Goal: Task Accomplishment & Management: Use online tool/utility

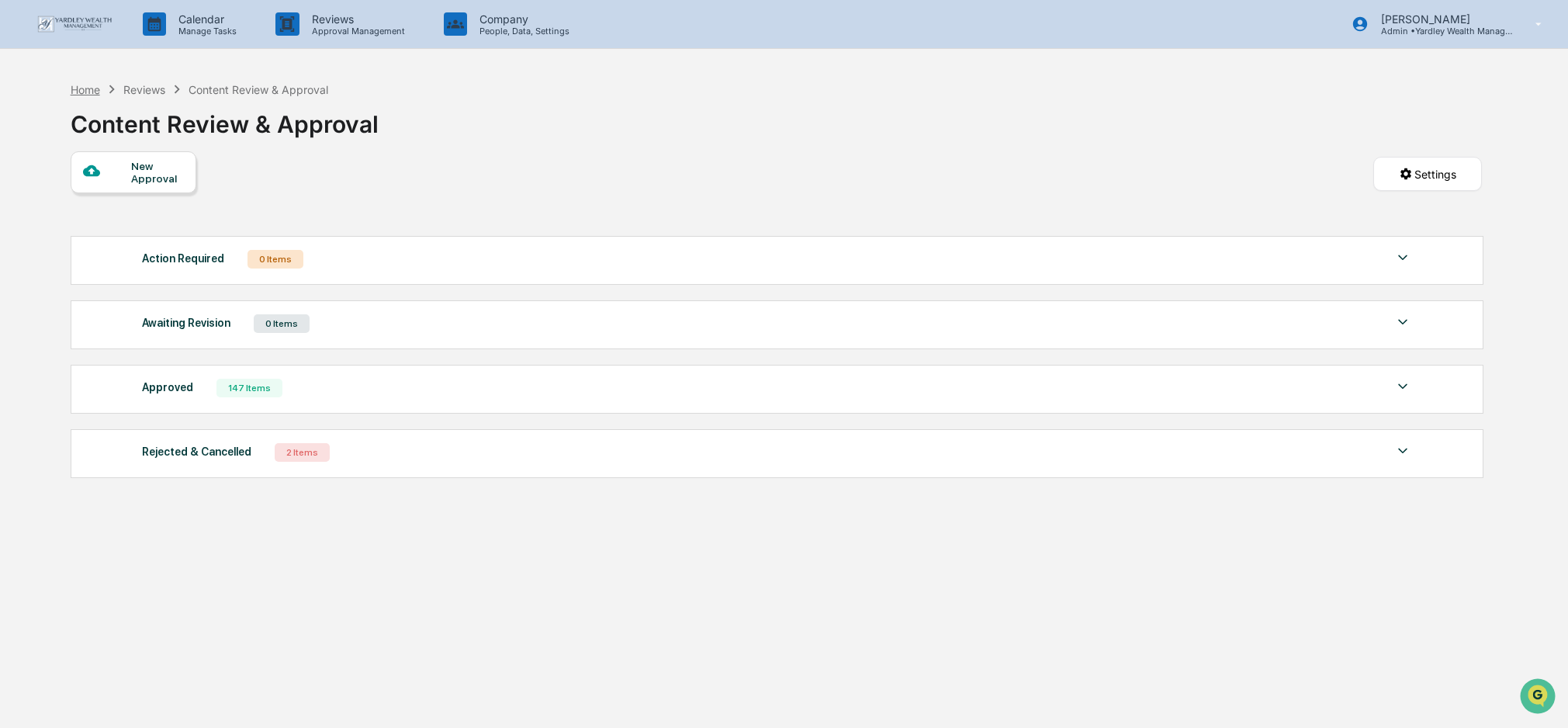
click at [88, 88] on div "Home" at bounding box center [85, 89] width 29 height 14
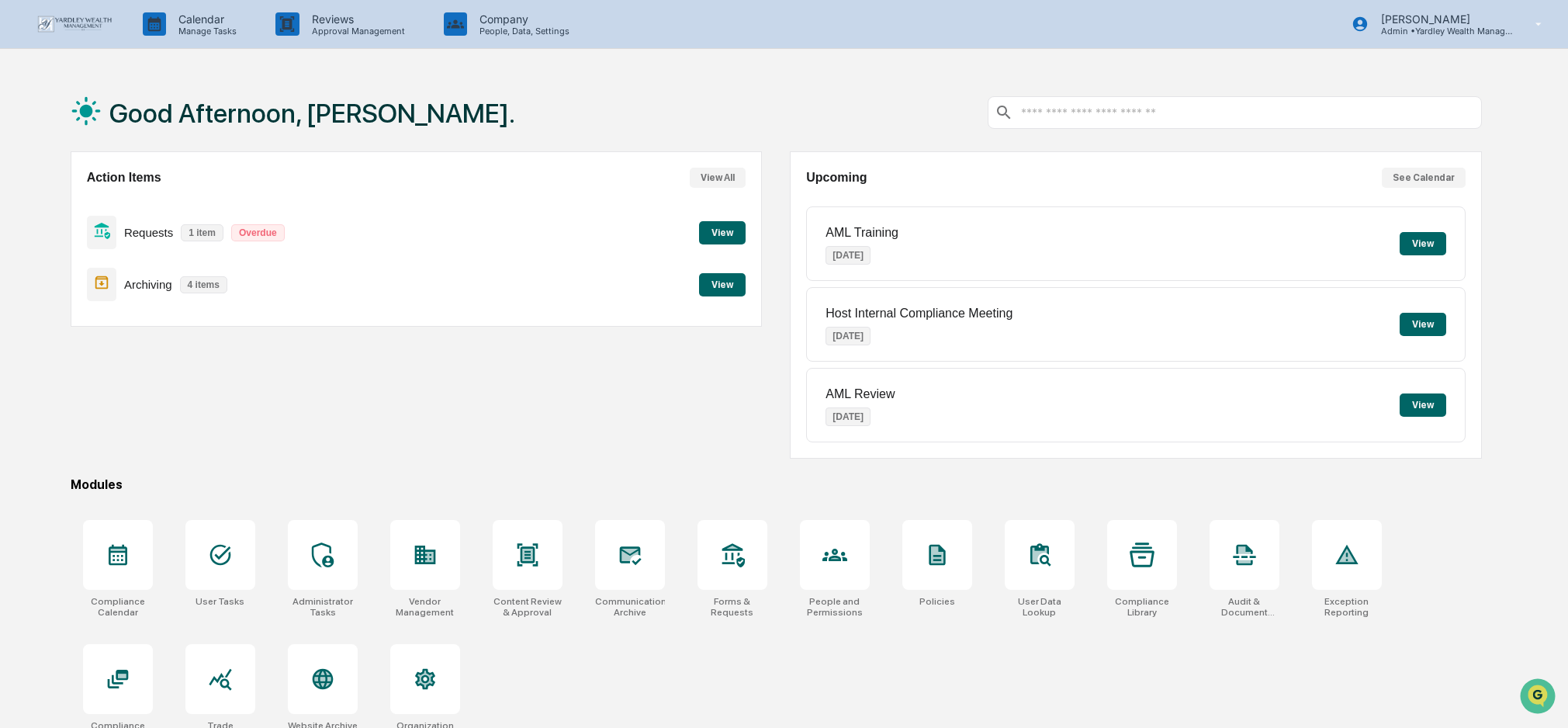
click at [715, 284] on button "View" at bounding box center [722, 285] width 46 height 24
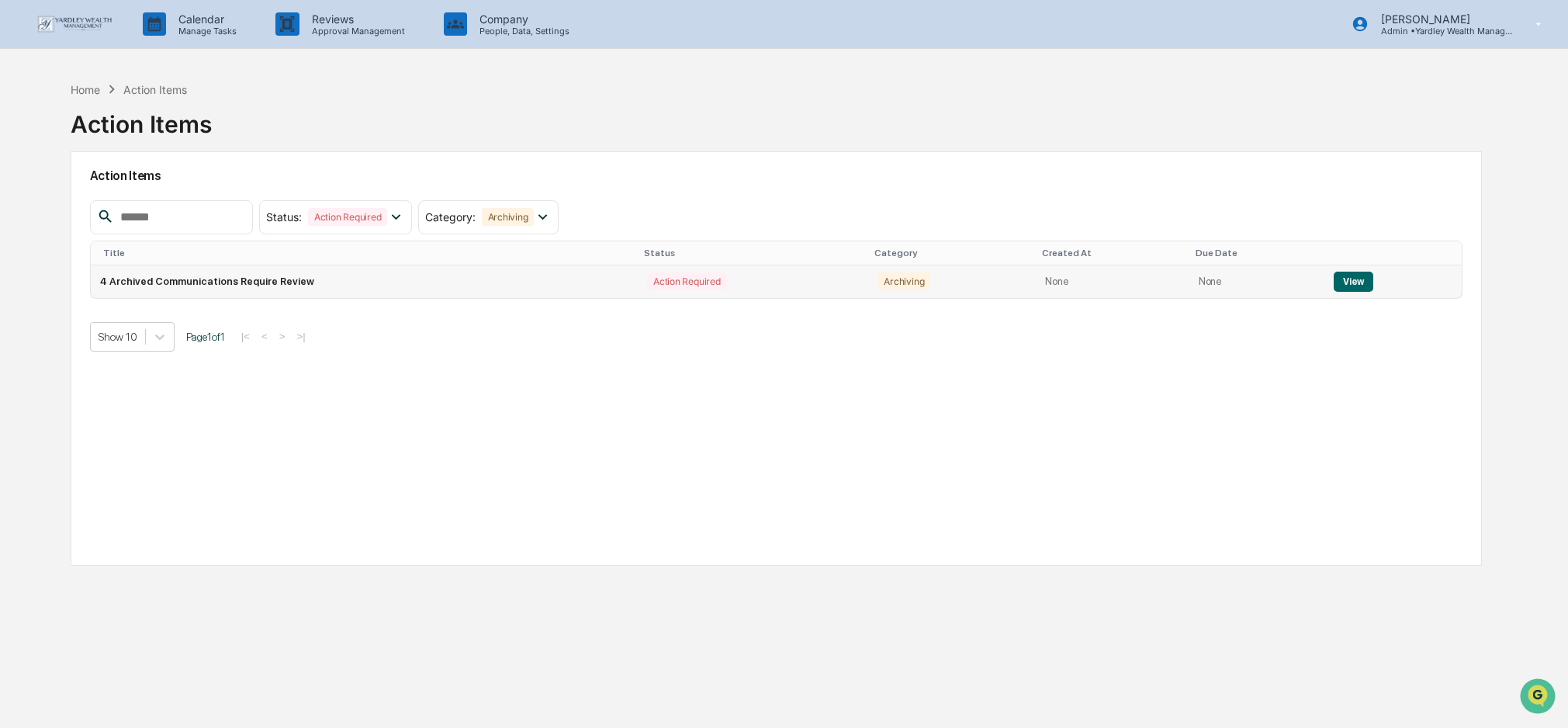
click at [589, 286] on td "4 Archived Communications Require Review" at bounding box center [364, 282] width 548 height 33
click at [1347, 286] on button "View" at bounding box center [1354, 282] width 40 height 20
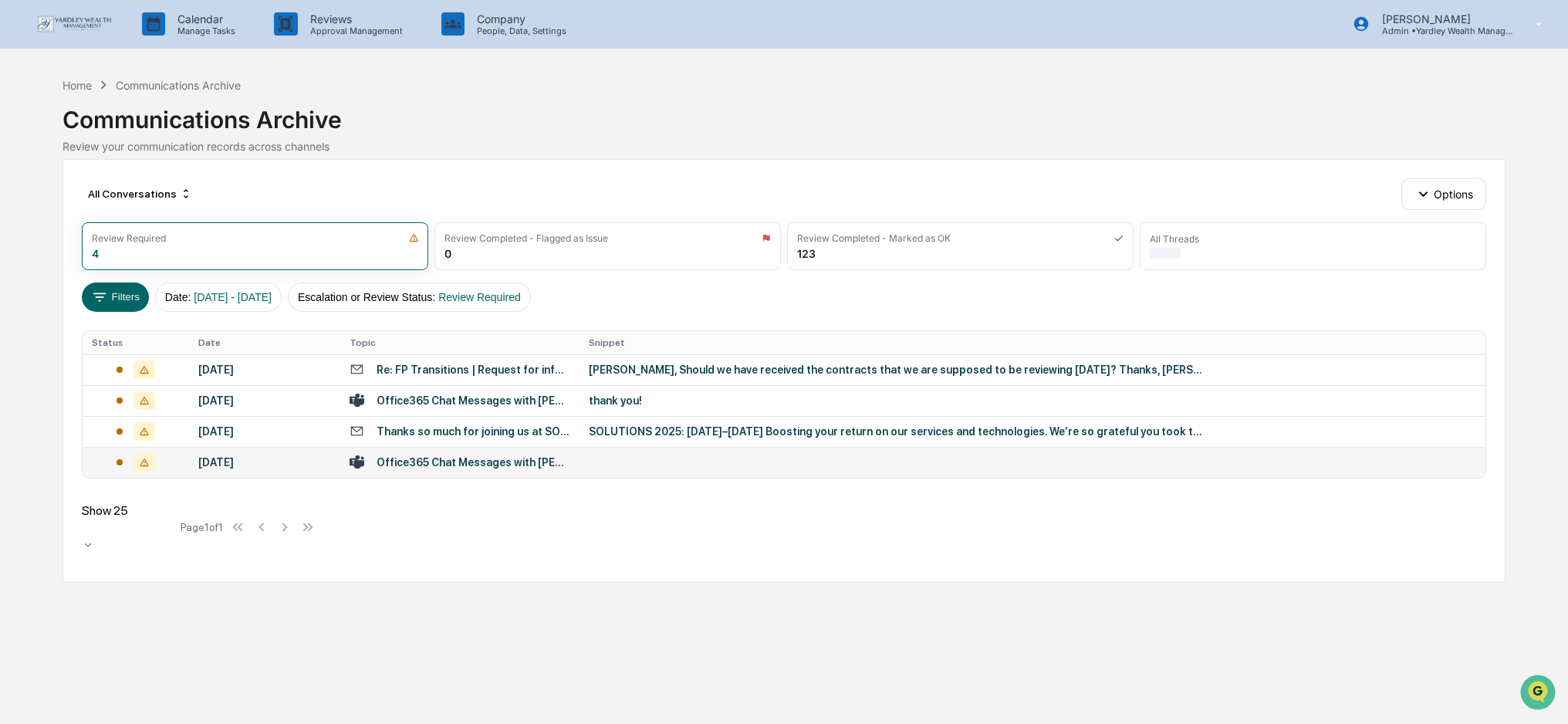
click at [696, 459] on td at bounding box center [1032, 463] width 906 height 31
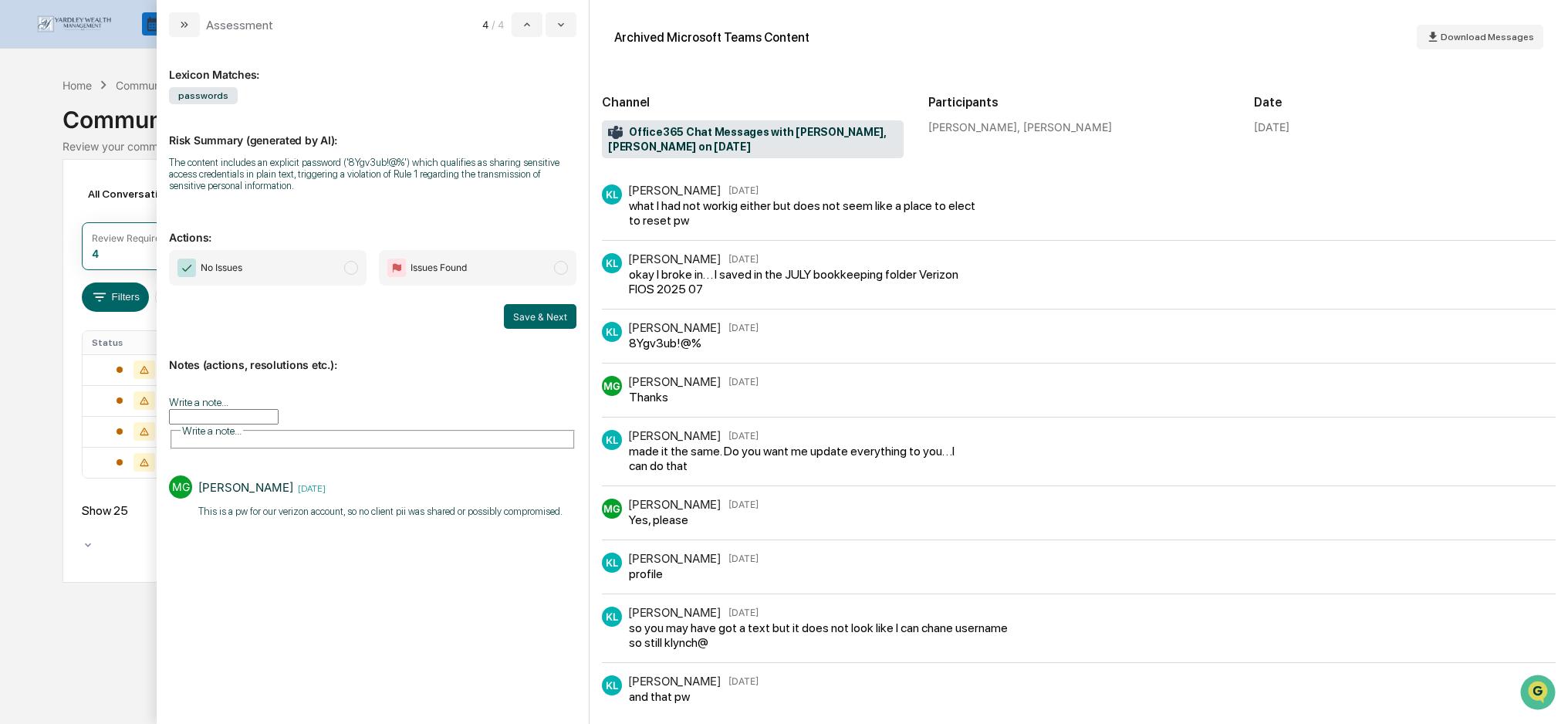
click at [359, 275] on span "No Issues" at bounding box center [268, 268] width 198 height 35
click at [531, 315] on button "Save & Next" at bounding box center [540, 316] width 72 height 24
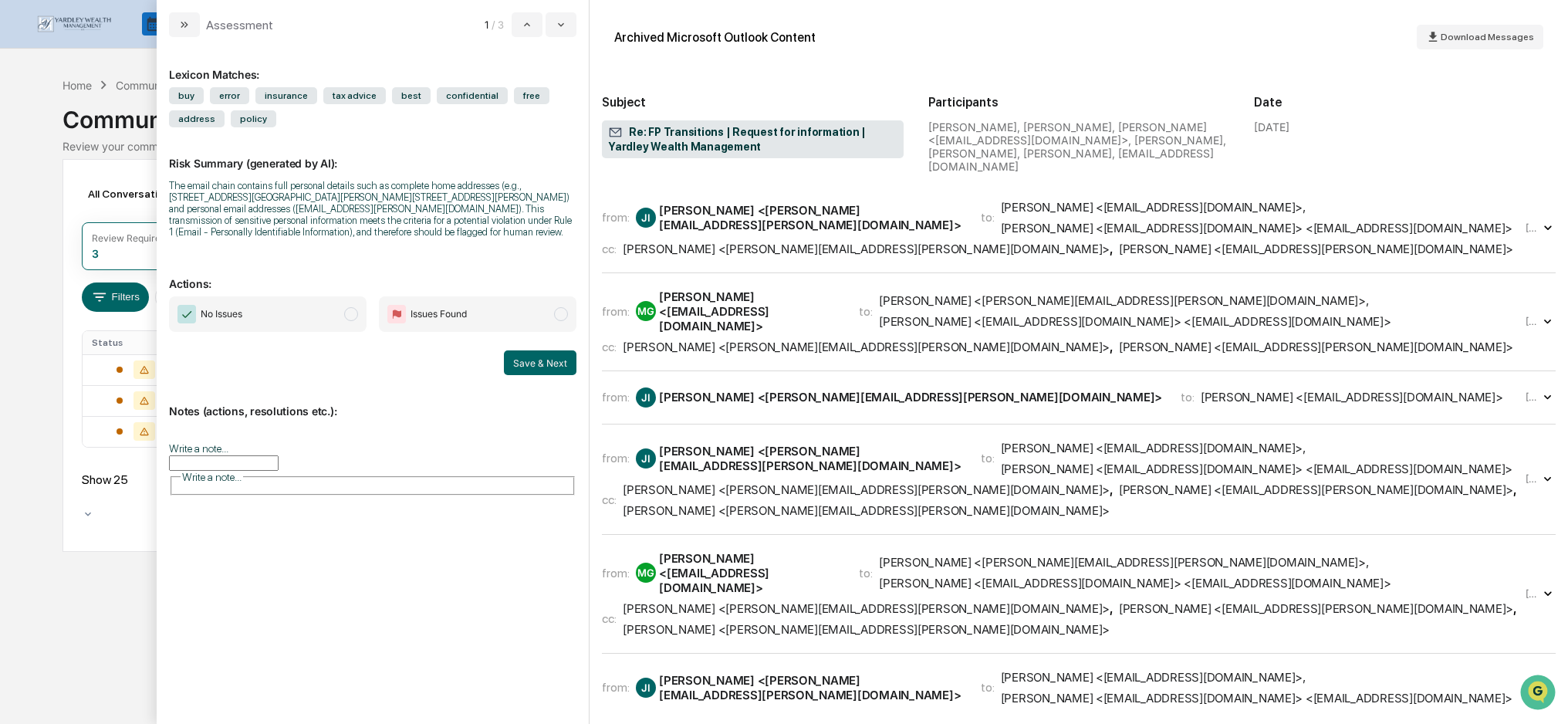
click at [352, 315] on span "modal" at bounding box center [351, 314] width 14 height 14
click at [278, 466] on input "Write a note..." at bounding box center [223, 463] width 109 height 15
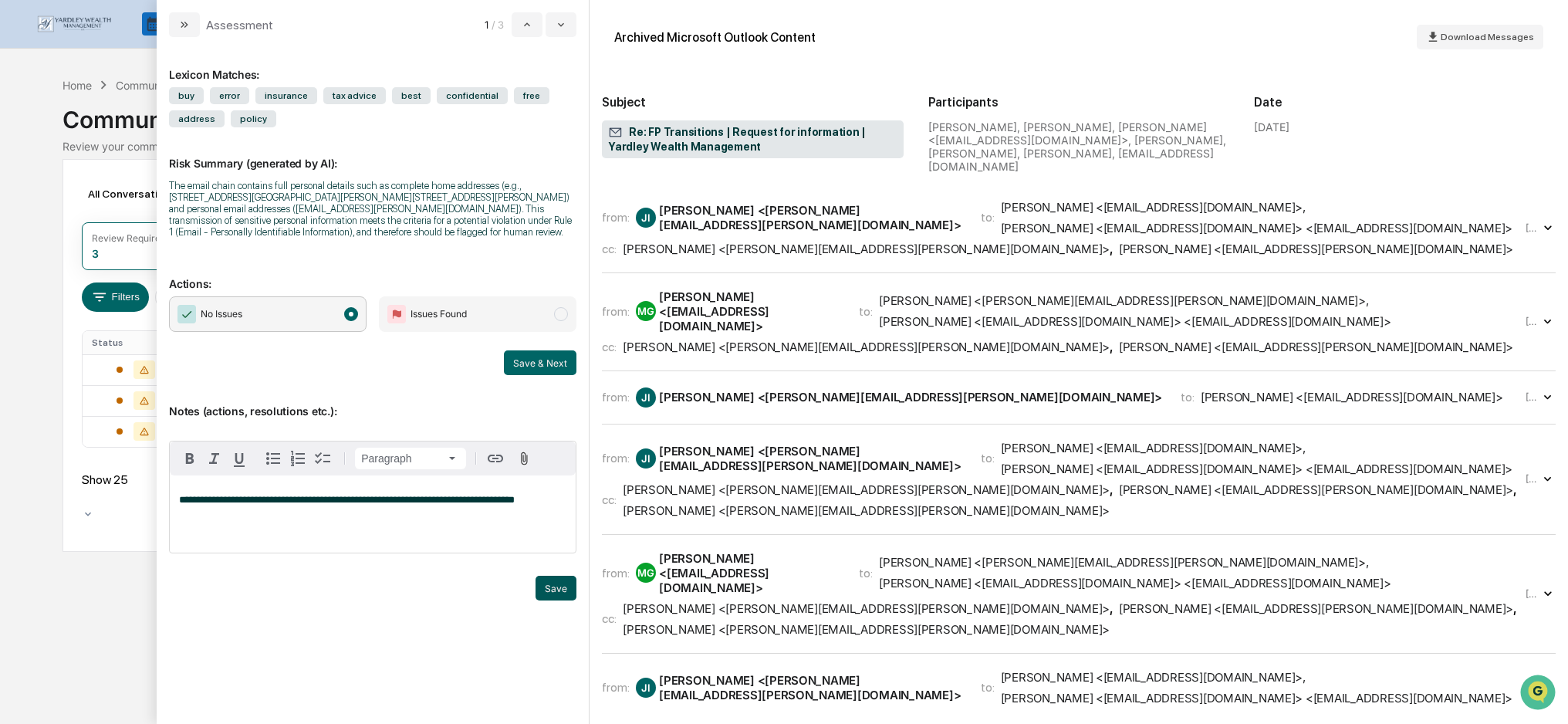
click at [556, 588] on button "Save" at bounding box center [556, 588] width 41 height 24
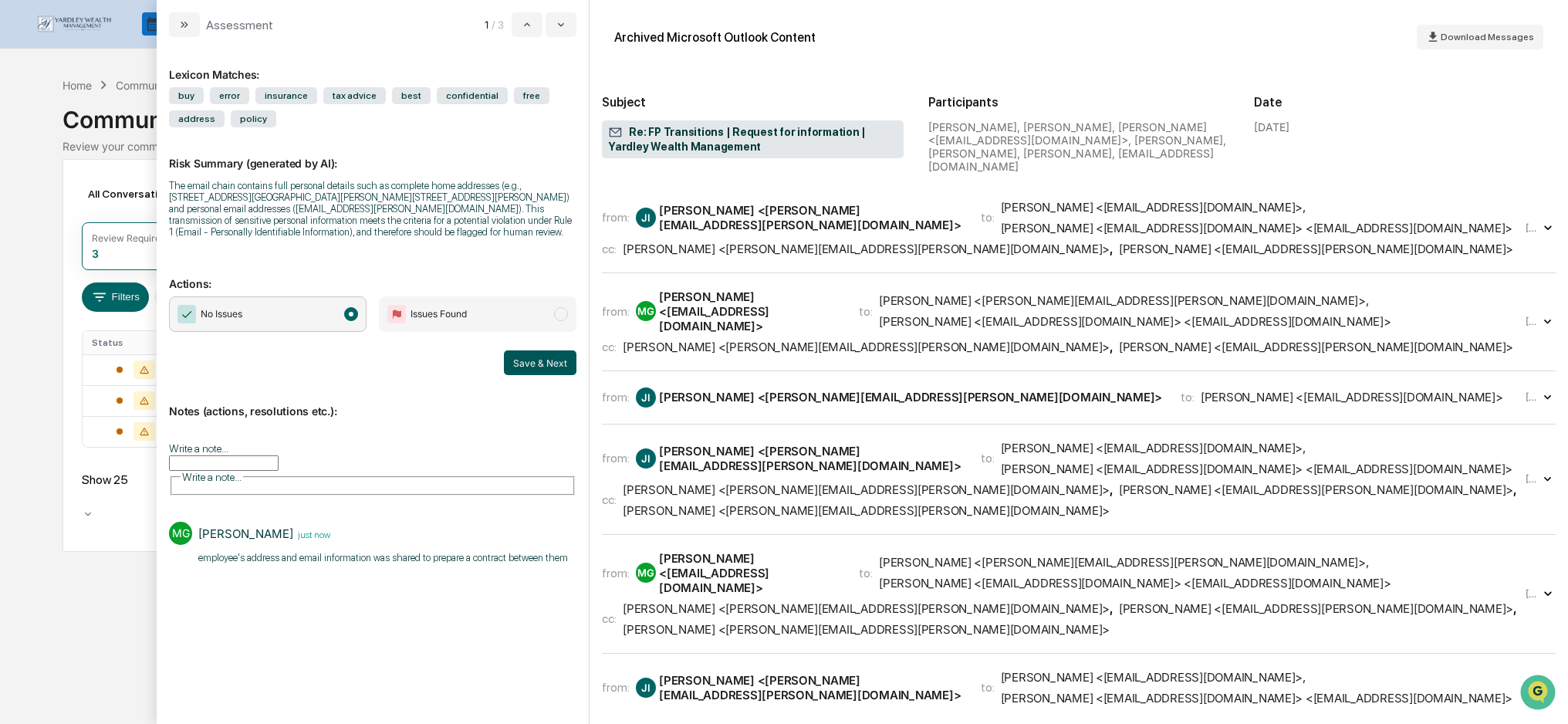
click at [535, 370] on button "Save & Next" at bounding box center [540, 362] width 72 height 24
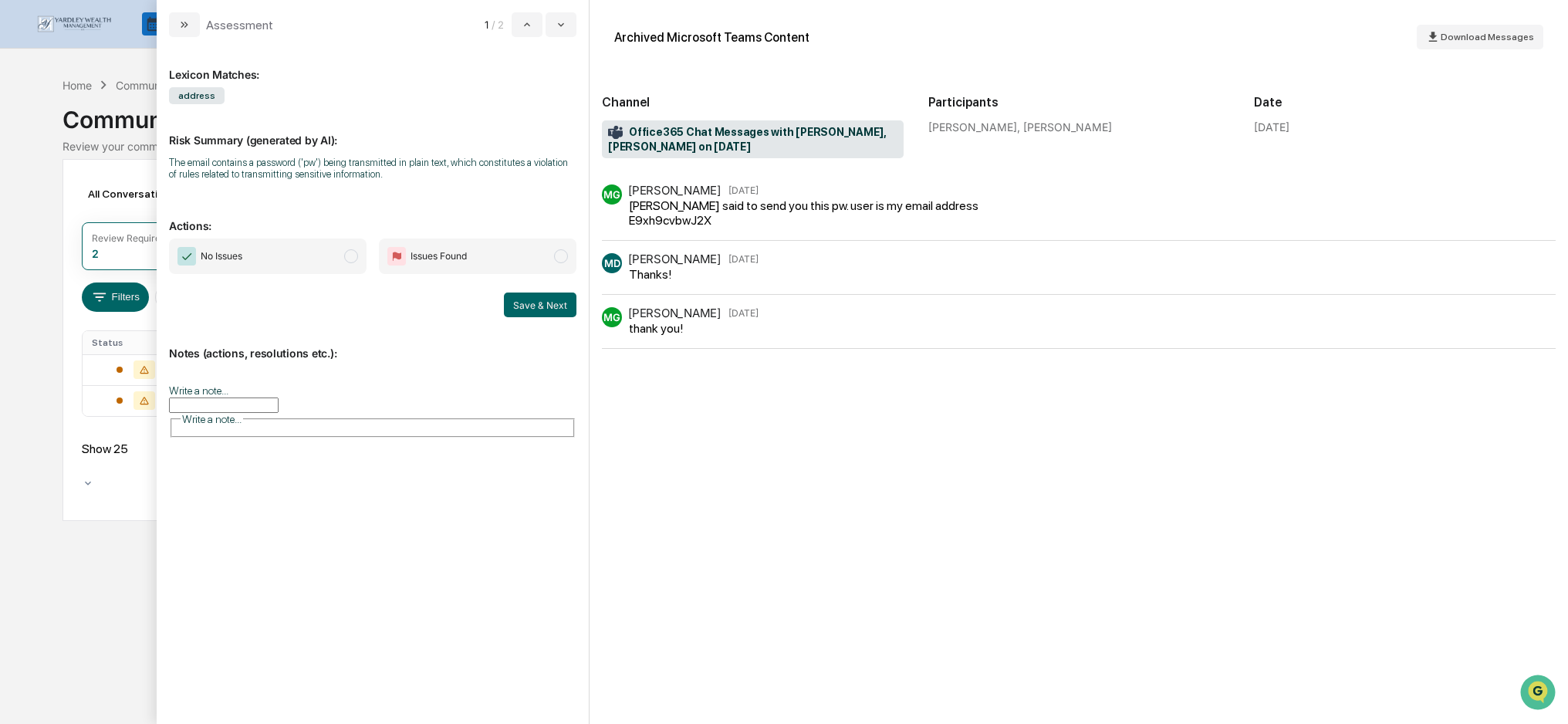
click at [355, 253] on span "modal" at bounding box center [351, 256] width 14 height 14
click at [278, 400] on input "Write a note..." at bounding box center [223, 405] width 109 height 15
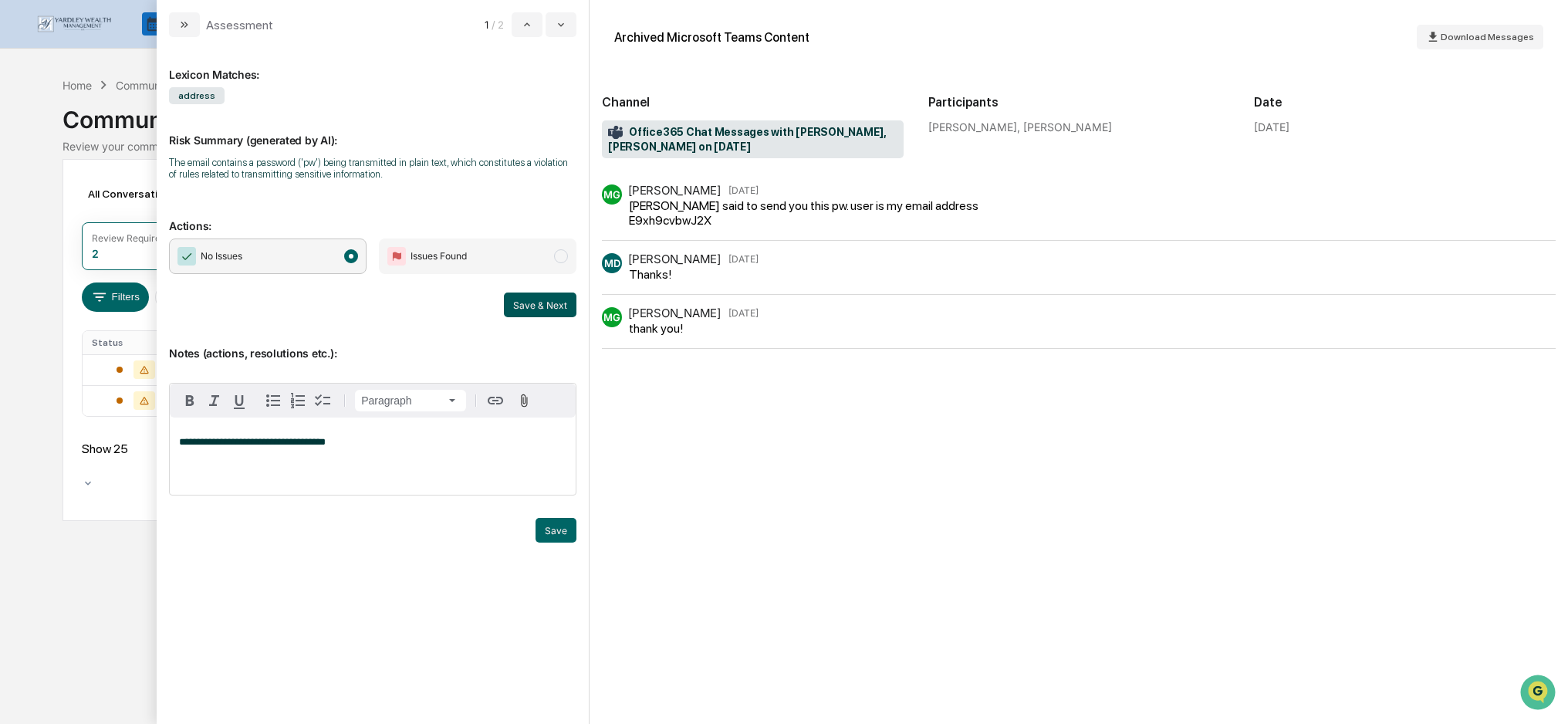
click at [548, 309] on button "Save & Next" at bounding box center [540, 305] width 72 height 24
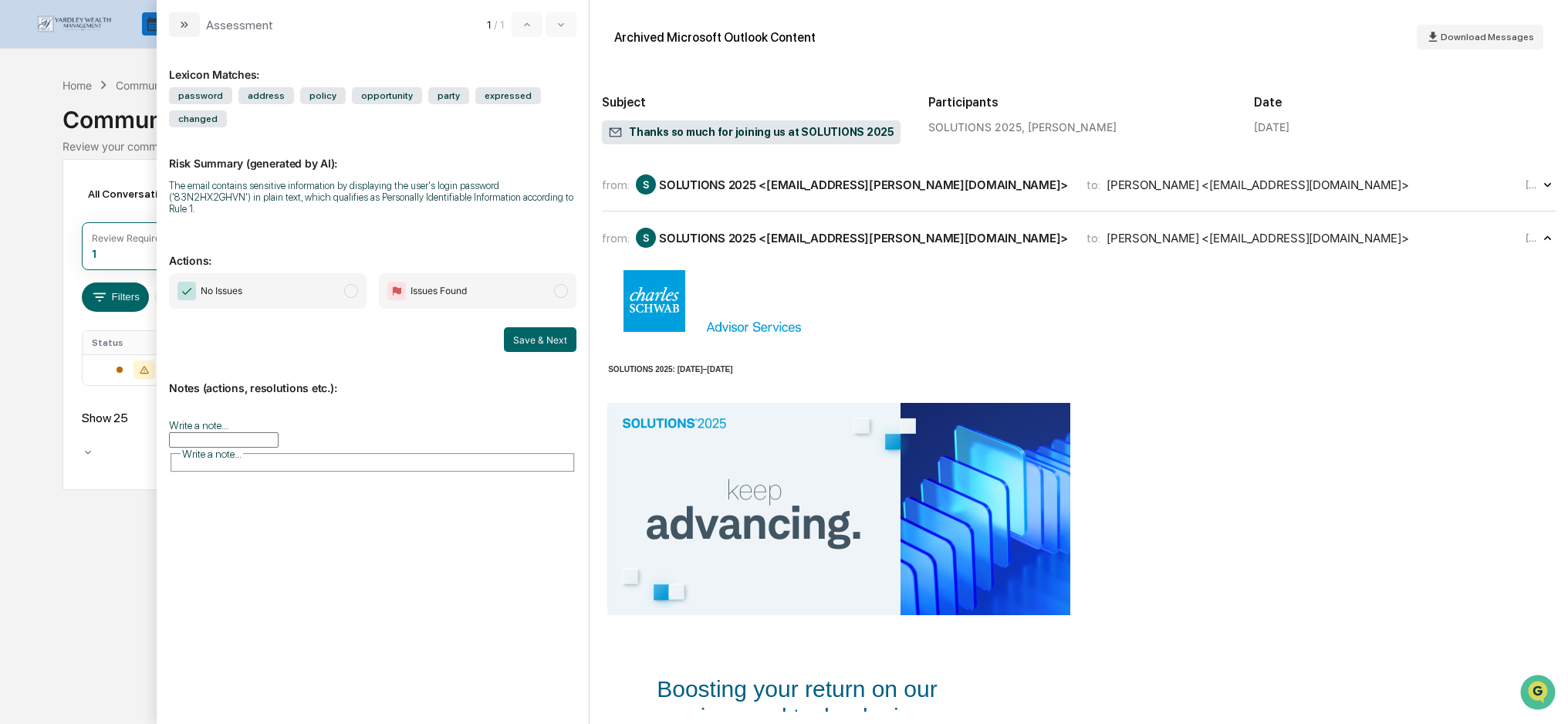
click at [346, 289] on span "modal" at bounding box center [351, 290] width 14 height 14
click at [278, 432] on input "Write a note..." at bounding box center [223, 439] width 109 height 15
click at [563, 557] on button "Save" at bounding box center [556, 565] width 41 height 24
click at [563, 557] on div "Lexicon Matches: password address policy opportunity party expressed changed Ri…" at bounding box center [372, 374] width 408 height 649
click at [542, 340] on button "Save & Next" at bounding box center [540, 339] width 72 height 24
